Goal: Task Accomplishment & Management: Use online tool/utility

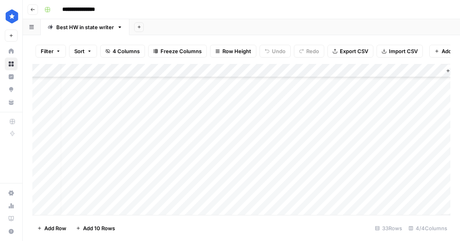
scroll to position [303, 0]
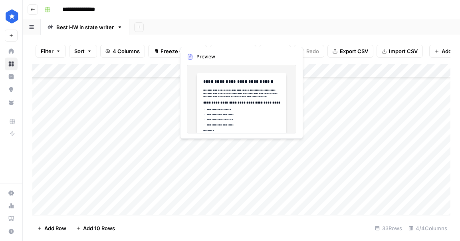
click at [243, 147] on div "Add Column" at bounding box center [241, 139] width 418 height 151
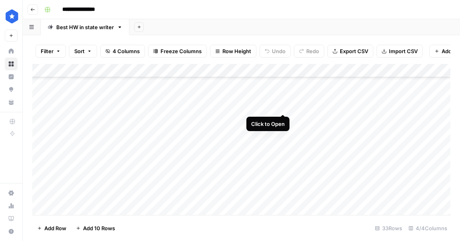
drag, startPoint x: 290, startPoint y: 152, endPoint x: 283, endPoint y: 109, distance: 43.2
click at [283, 109] on div "Add Column" at bounding box center [241, 139] width 418 height 151
click at [378, 107] on div "Add Column" at bounding box center [241, 139] width 418 height 151
click at [376, 119] on div "Add Column" at bounding box center [241, 139] width 418 height 151
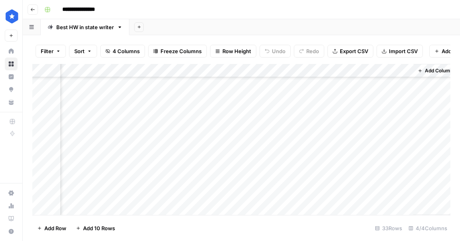
click at [407, 147] on div "Add Column" at bounding box center [241, 139] width 418 height 151
click at [344, 133] on div "Add Column" at bounding box center [241, 139] width 418 height 151
click at [367, 153] on div "Add Column" at bounding box center [241, 139] width 418 height 151
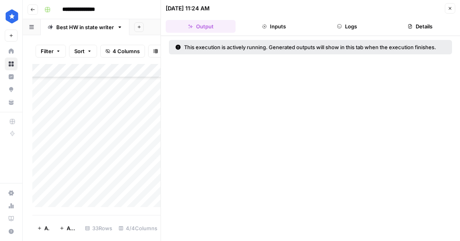
click at [446, 10] on button "Close" at bounding box center [449, 8] width 10 height 10
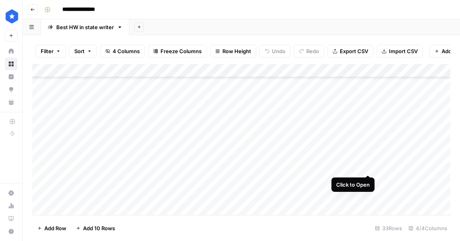
click at [367, 167] on div "Add Column" at bounding box center [241, 139] width 418 height 151
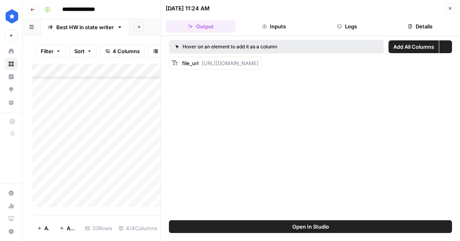
click at [415, 26] on button "Details" at bounding box center [420, 26] width 70 height 13
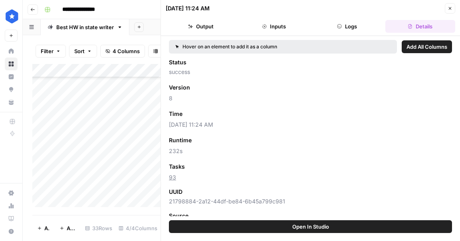
click at [444, 12] on div "[DATE] 11:24 AM Close" at bounding box center [310, 8] width 289 height 10
click at [446, 10] on button "Close" at bounding box center [449, 8] width 10 height 10
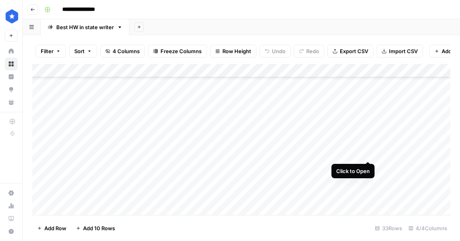
click at [368, 152] on div "Add Column" at bounding box center [241, 139] width 418 height 151
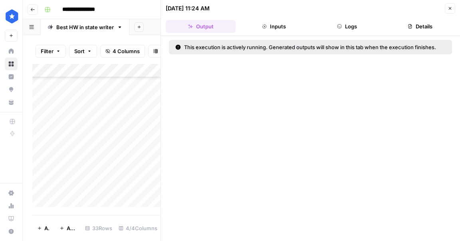
click at [381, 31] on button "Logs" at bounding box center [347, 26] width 70 height 13
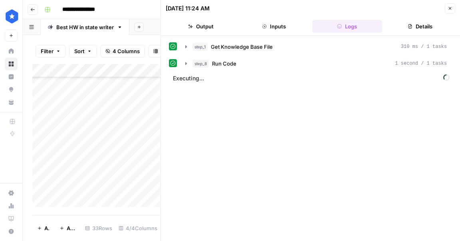
click at [410, 27] on icon "button" at bounding box center [409, 26] width 5 height 5
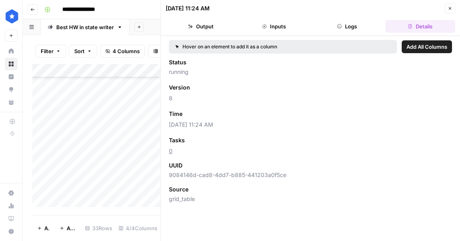
click at [224, 29] on button "Output" at bounding box center [201, 26] width 70 height 13
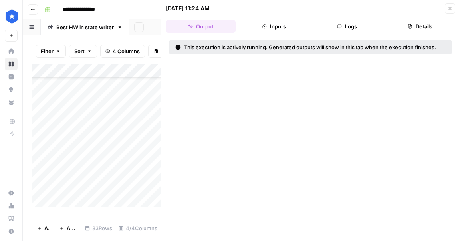
click at [266, 29] on button "Inputs" at bounding box center [274, 26] width 70 height 13
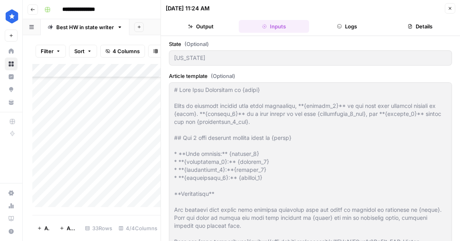
click at [452, 9] on button "Close" at bounding box center [449, 8] width 10 height 10
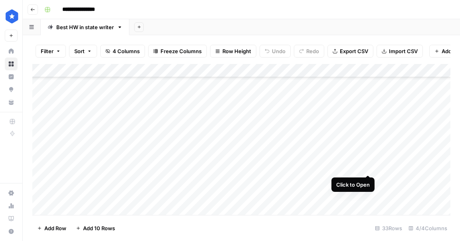
click at [368, 165] on div "Add Column" at bounding box center [241, 139] width 418 height 151
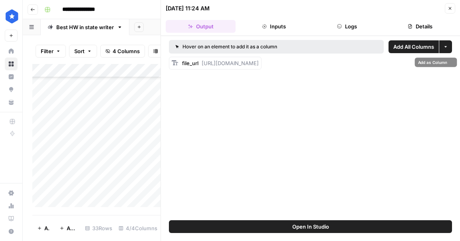
click at [424, 18] on header "[DATE] 11:24 AM Close Output Inputs Logs Details" at bounding box center [310, 18] width 299 height 36
click at [420, 24] on button "Details" at bounding box center [420, 26] width 70 height 13
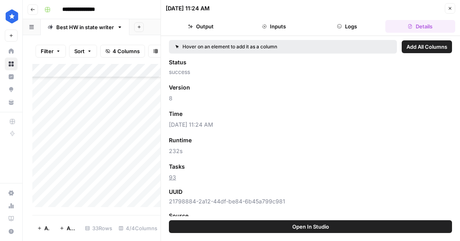
click at [449, 10] on icon "button" at bounding box center [449, 8] width 5 height 5
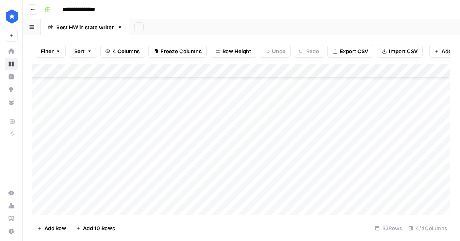
click at [367, 154] on div "Add Column" at bounding box center [241, 139] width 418 height 151
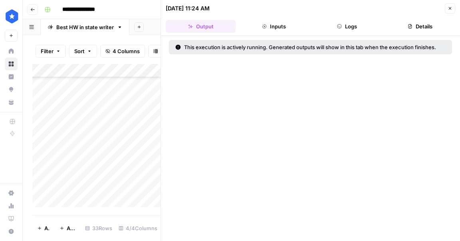
click at [353, 33] on header "[DATE] 11:24 AM Close Output Inputs Logs Details" at bounding box center [310, 18] width 299 height 36
click at [355, 27] on button "Logs" at bounding box center [347, 26] width 70 height 13
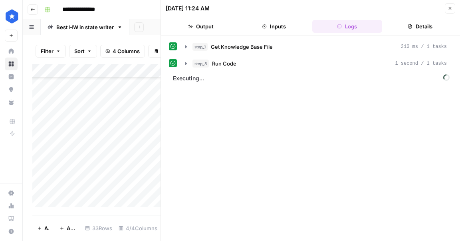
click at [404, 28] on button "Details" at bounding box center [420, 26] width 70 height 13
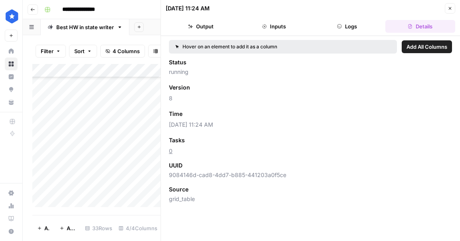
click at [455, 6] on header "[DATE] 11:24 AM Close Output Inputs Logs Details" at bounding box center [310, 18] width 299 height 36
click at [452, 7] on button "Close" at bounding box center [449, 8] width 10 height 10
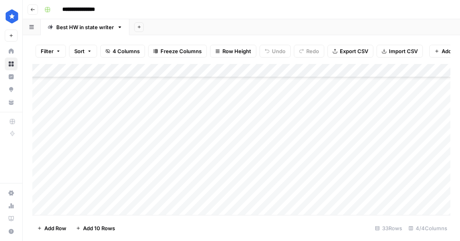
scroll to position [298, 0]
click at [368, 124] on div "Add Column" at bounding box center [241, 139] width 418 height 151
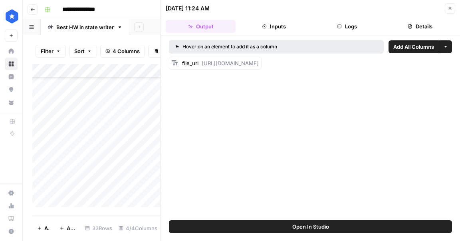
click at [448, 11] on button "Close" at bounding box center [449, 8] width 10 height 10
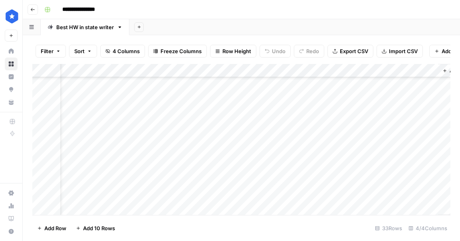
scroll to position [298, 32]
click at [416, 124] on div "Add Column" at bounding box center [241, 139] width 418 height 151
click at [334, 110] on div "Add Column" at bounding box center [241, 139] width 418 height 151
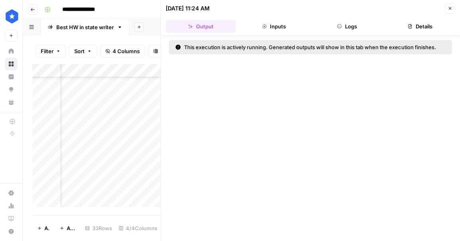
click at [358, 28] on button "Logs" at bounding box center [347, 26] width 70 height 13
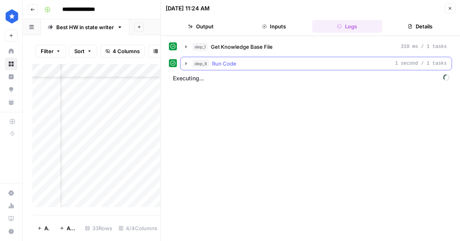
click at [287, 69] on button "step_8 Run Code 1 second / 1 tasks" at bounding box center [315, 63] width 271 height 13
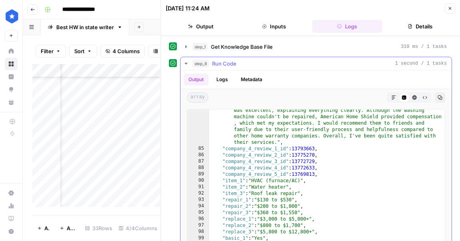
scroll to position [47, 0]
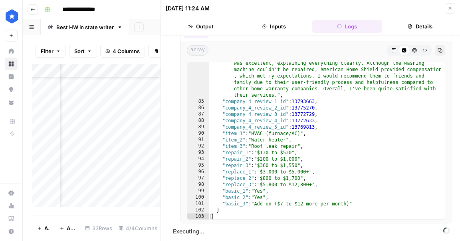
drag, startPoint x: 288, startPoint y: 27, endPoint x: 262, endPoint y: 28, distance: 26.0
click at [288, 27] on button "Inputs" at bounding box center [274, 26] width 70 height 13
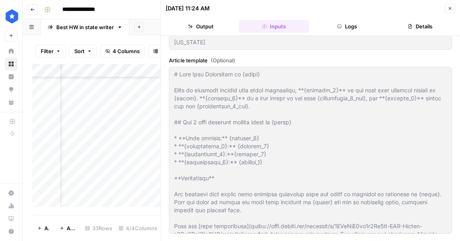
scroll to position [15, 0]
click at [211, 26] on button "Output" at bounding box center [201, 26] width 70 height 13
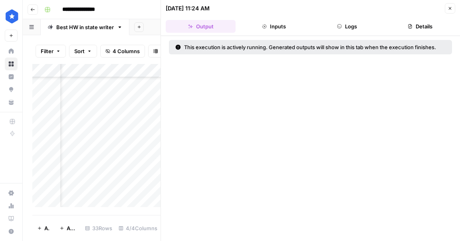
click at [406, 24] on button "Details" at bounding box center [420, 26] width 70 height 13
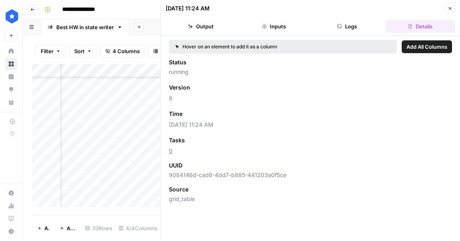
click at [450, 6] on icon "button" at bounding box center [449, 8] width 5 height 5
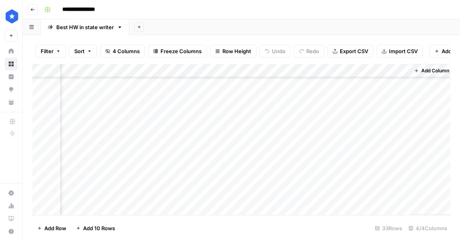
scroll to position [255, 51]
click at [316, 154] on div "Add Column" at bounding box center [241, 139] width 418 height 151
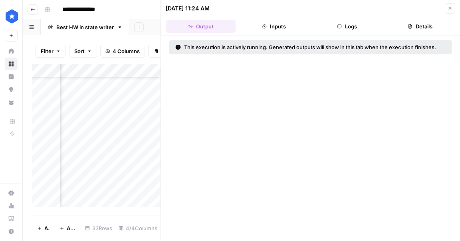
click at [398, 23] on button "Details" at bounding box center [420, 26] width 70 height 13
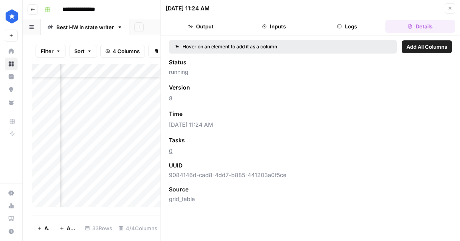
click at [445, 10] on button "Close" at bounding box center [449, 8] width 10 height 10
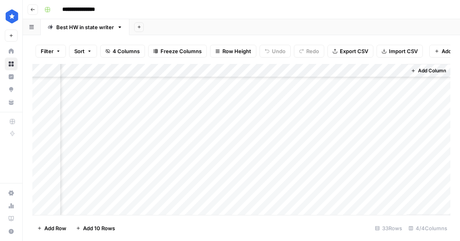
scroll to position [282, 53]
click at [316, 167] on div "Add Column" at bounding box center [241, 139] width 418 height 151
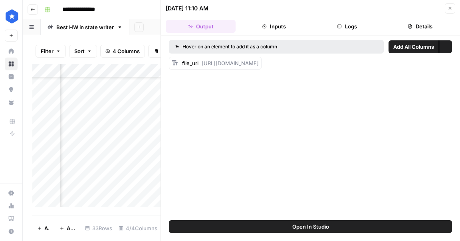
click at [420, 23] on button "Details" at bounding box center [420, 26] width 70 height 13
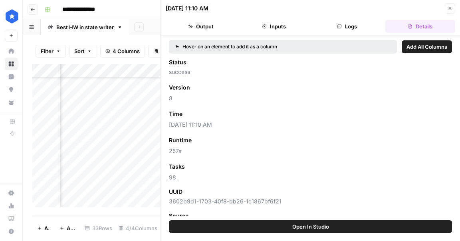
click at [450, 8] on icon "button" at bounding box center [449, 8] width 5 height 5
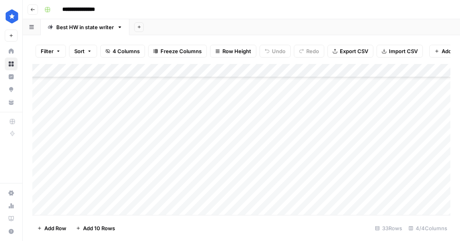
scroll to position [297, 0]
click at [367, 113] on div "Add Column" at bounding box center [241, 139] width 418 height 151
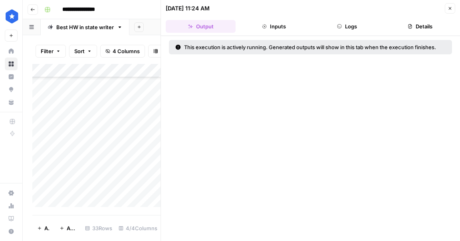
click at [351, 28] on button "Logs" at bounding box center [347, 26] width 70 height 13
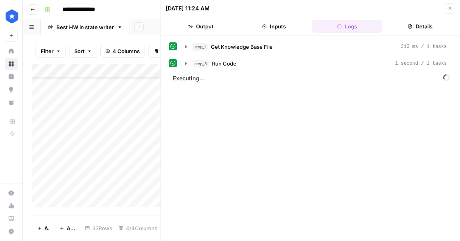
click at [448, 11] on button "Close" at bounding box center [449, 8] width 10 height 10
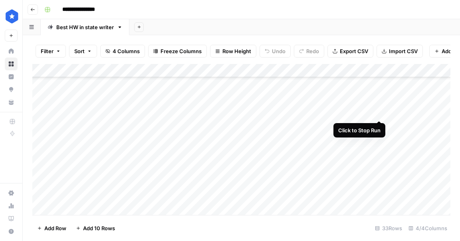
click at [381, 112] on div "Add Column" at bounding box center [241, 139] width 418 height 151
click at [378, 114] on div "Add Column" at bounding box center [241, 139] width 418 height 151
click at [367, 112] on div "Add Column" at bounding box center [241, 139] width 418 height 151
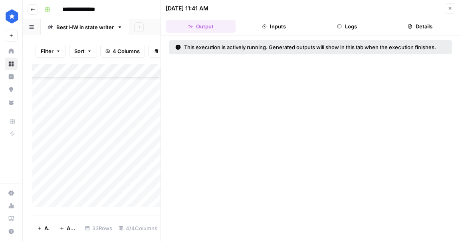
click at [406, 23] on button "Details" at bounding box center [420, 26] width 70 height 13
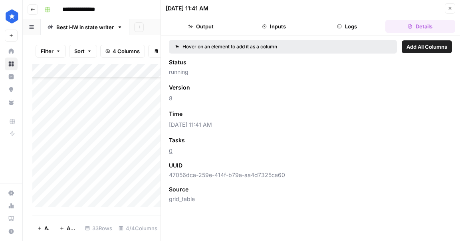
click at [444, 10] on button "Close" at bounding box center [449, 8] width 10 height 10
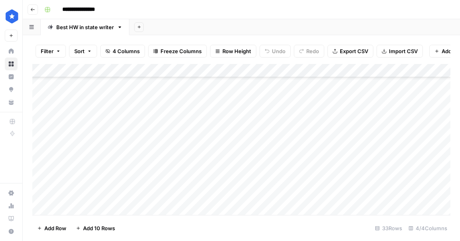
click at [366, 111] on div "Add Column" at bounding box center [241, 139] width 418 height 151
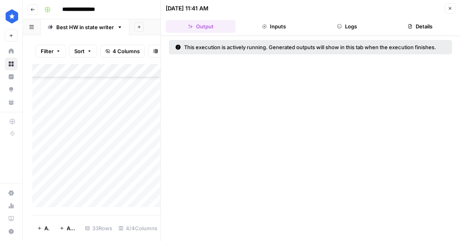
click at [403, 28] on button "Details" at bounding box center [420, 26] width 70 height 13
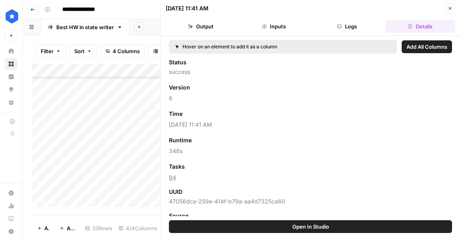
click at [450, 3] on button "Close" at bounding box center [449, 8] width 10 height 10
